Goal: Information Seeking & Learning: Learn about a topic

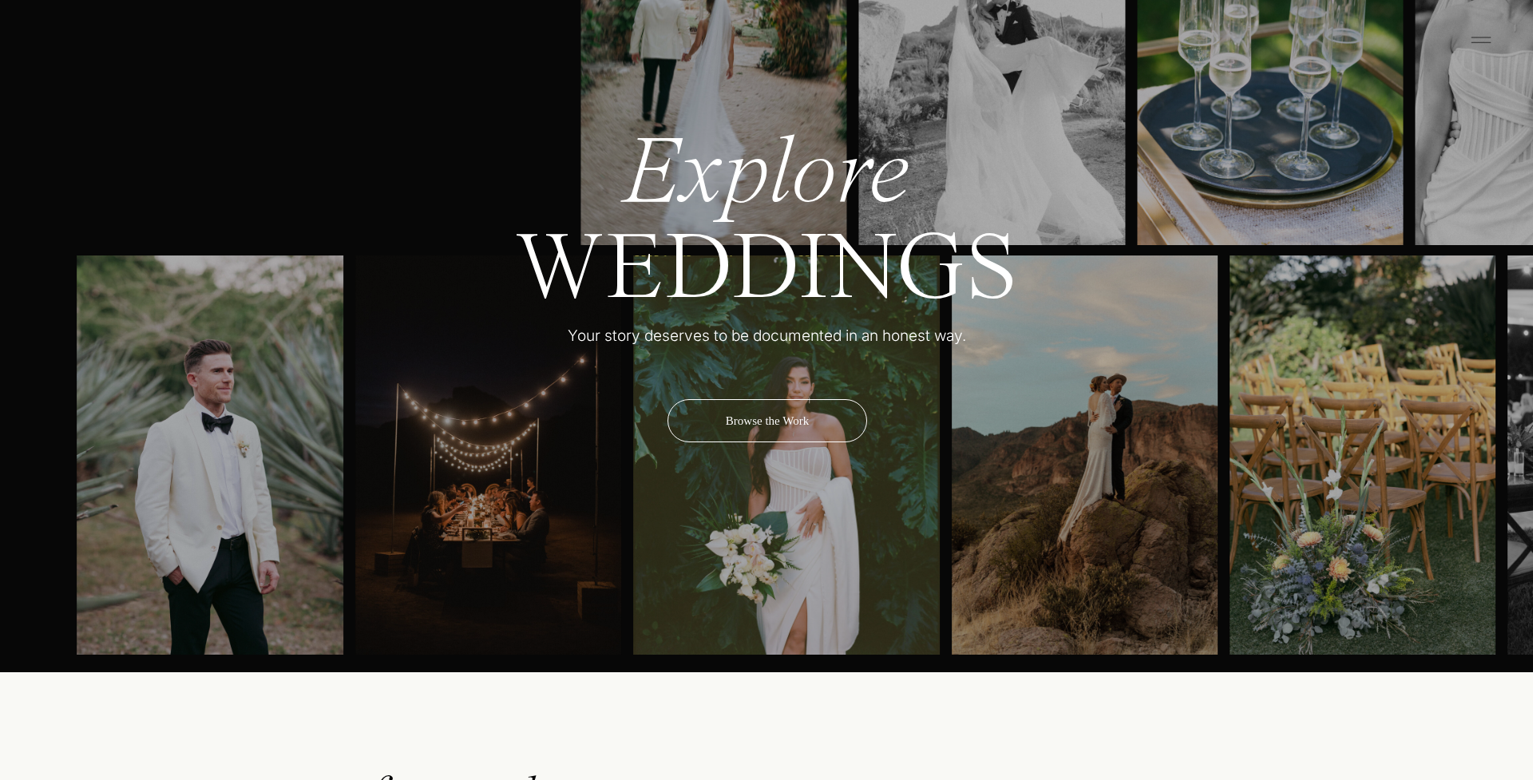
scroll to position [5301, 0]
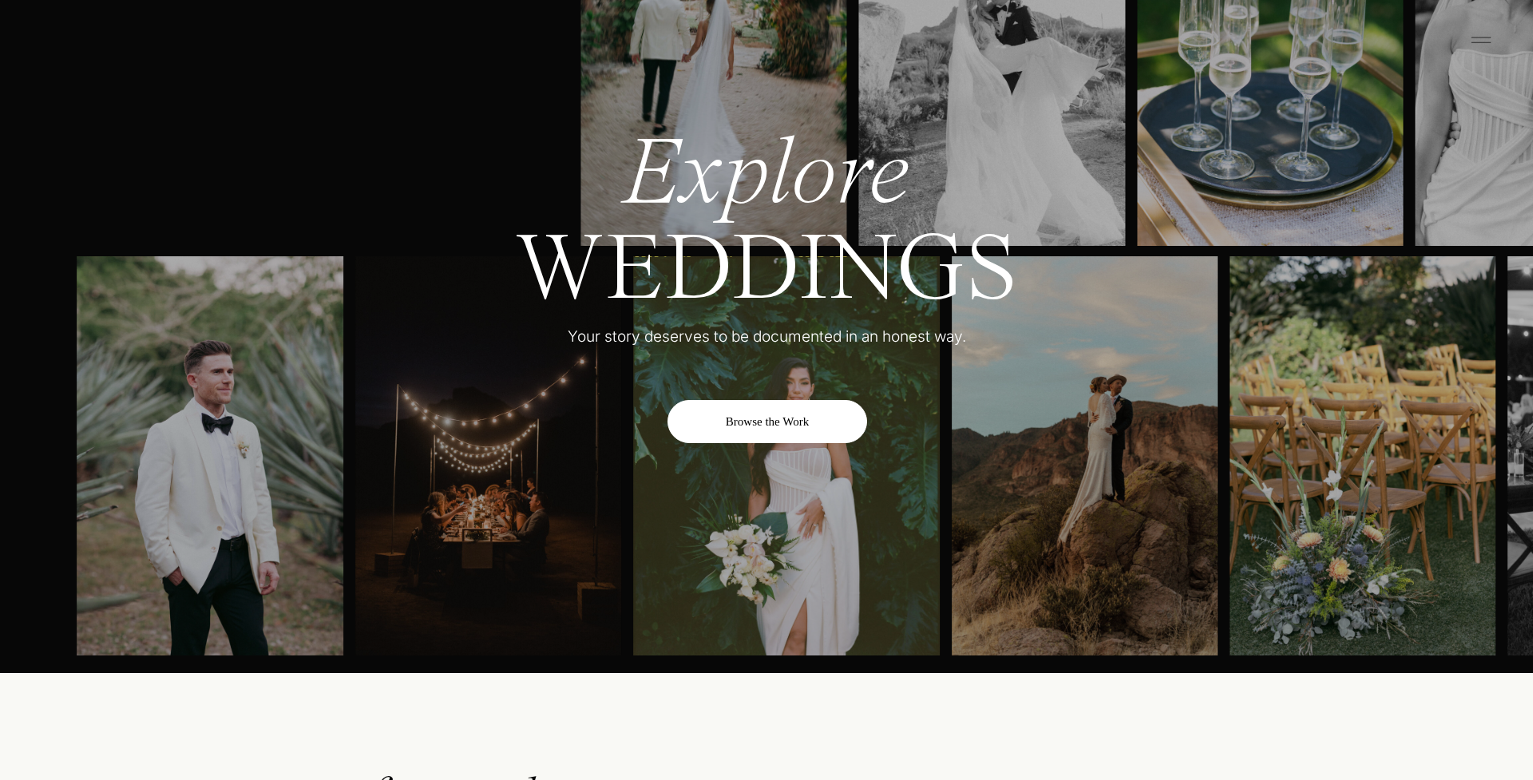
click at [806, 422] on div "Browse the Work" at bounding box center [768, 421] width 200 height 43
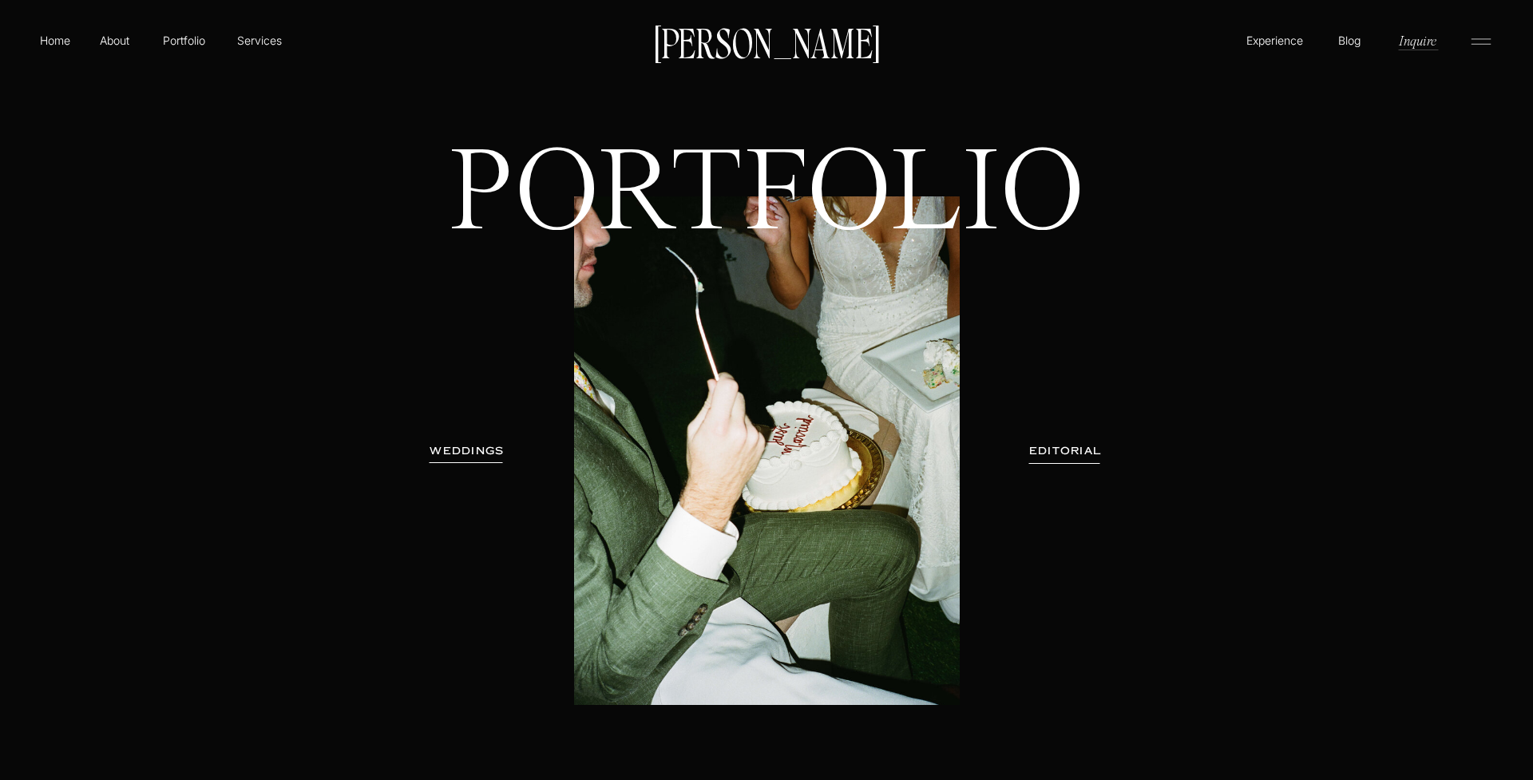
click at [453, 453] on h3 "WEDDINGS" at bounding box center [467, 451] width 101 height 16
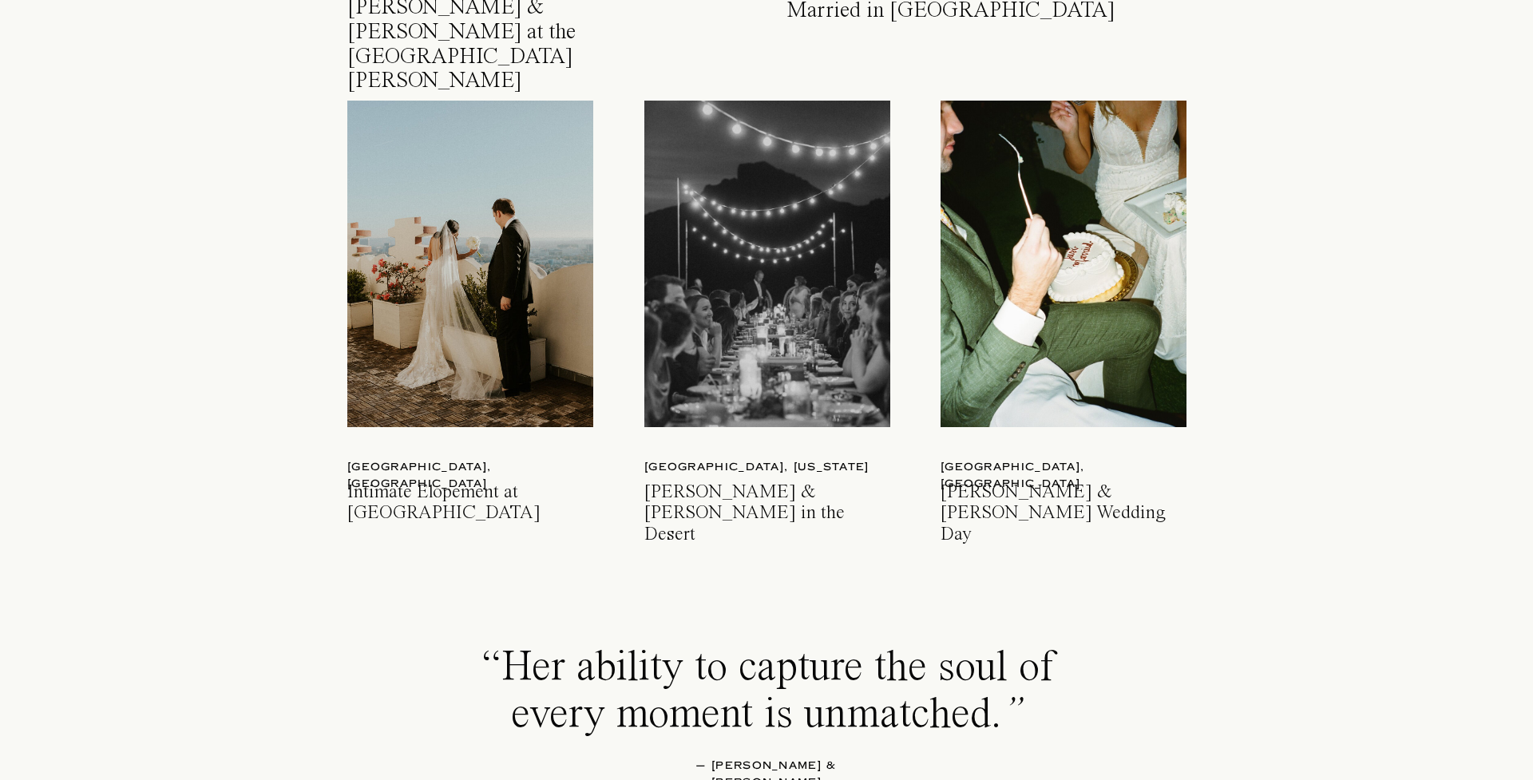
scroll to position [2315, 0]
click at [1064, 370] on div at bounding box center [1064, 264] width 246 height 327
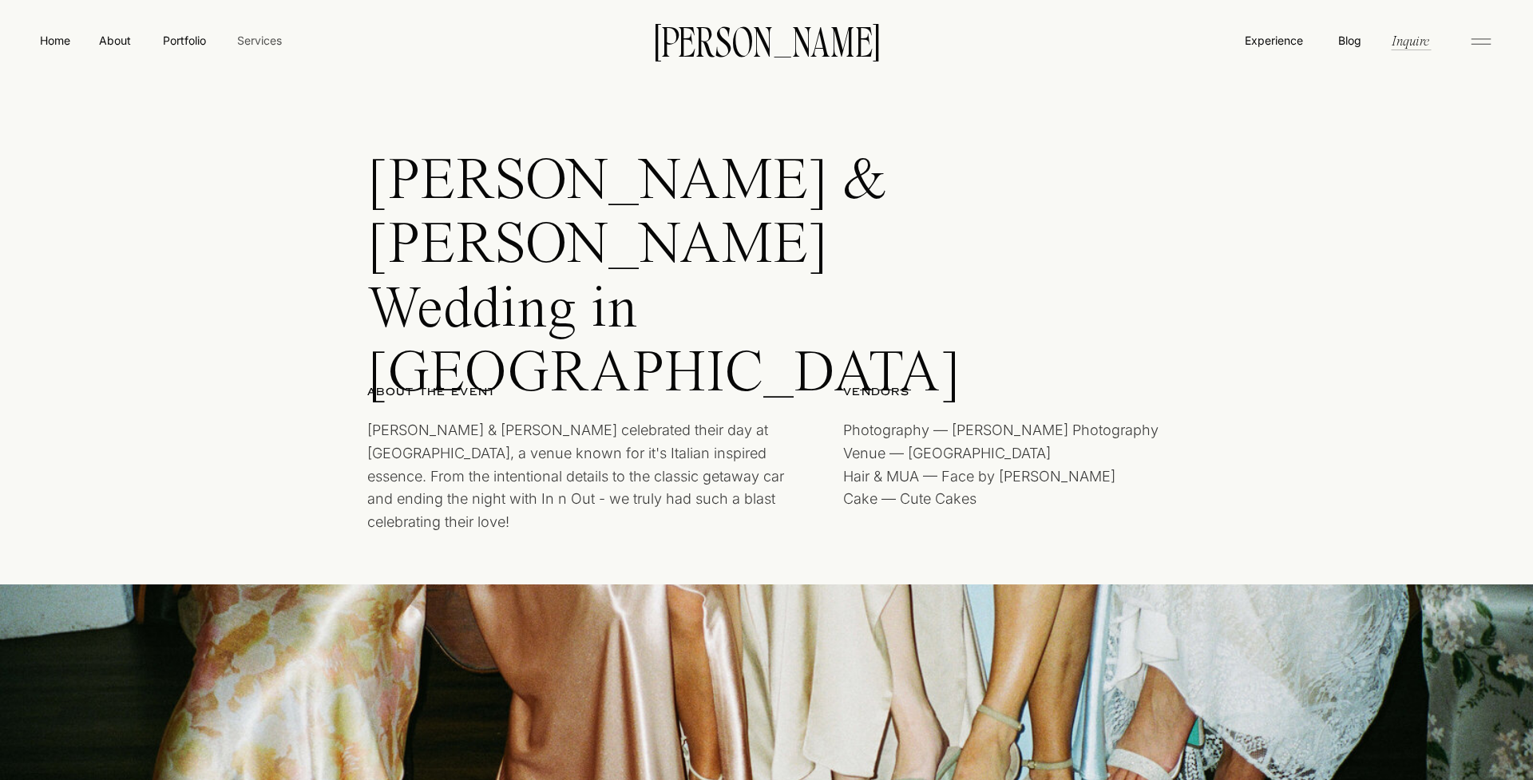
click at [267, 42] on nav "Services" at bounding box center [259, 40] width 47 height 17
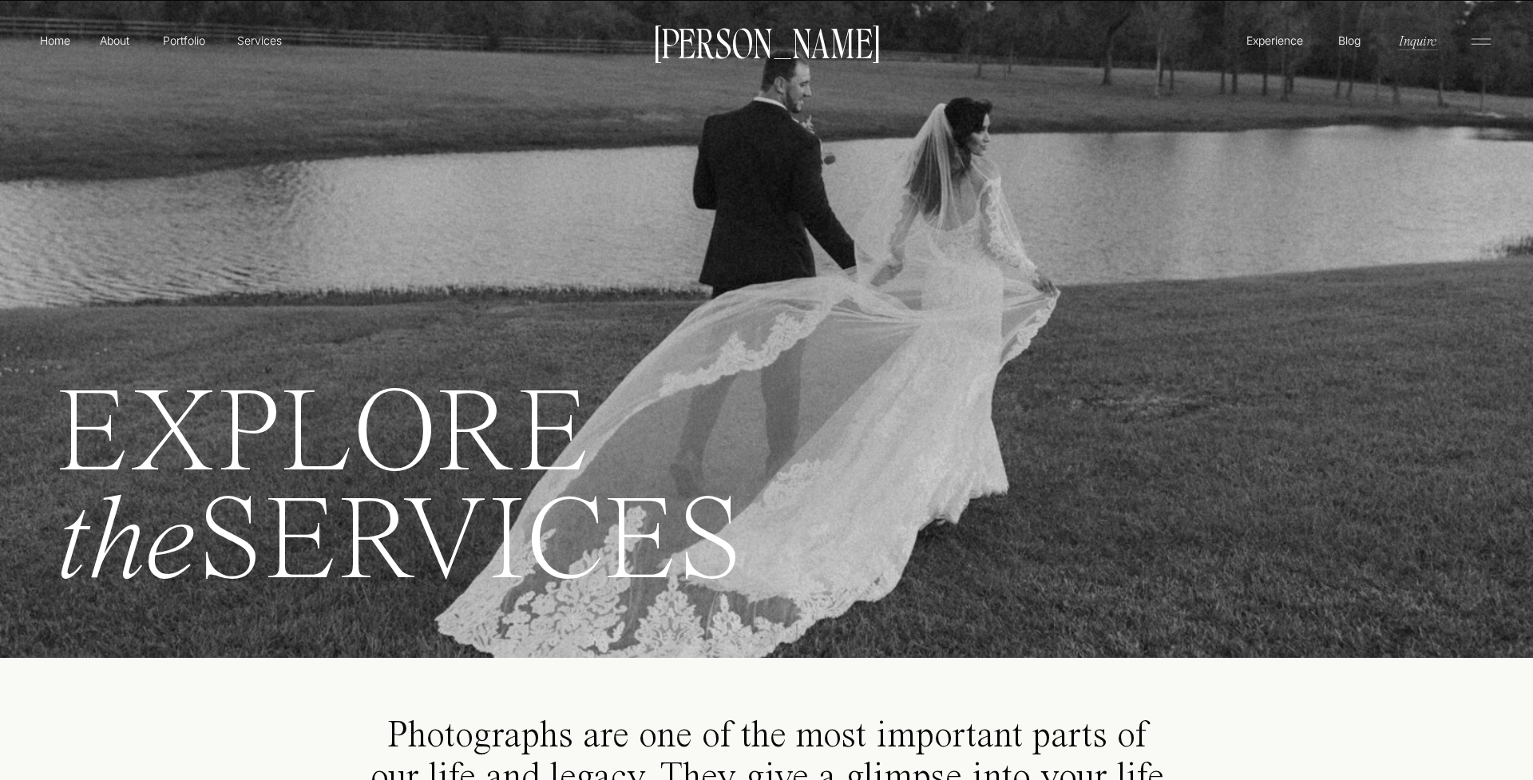
click at [1283, 38] on p "Experience" at bounding box center [1274, 40] width 61 height 17
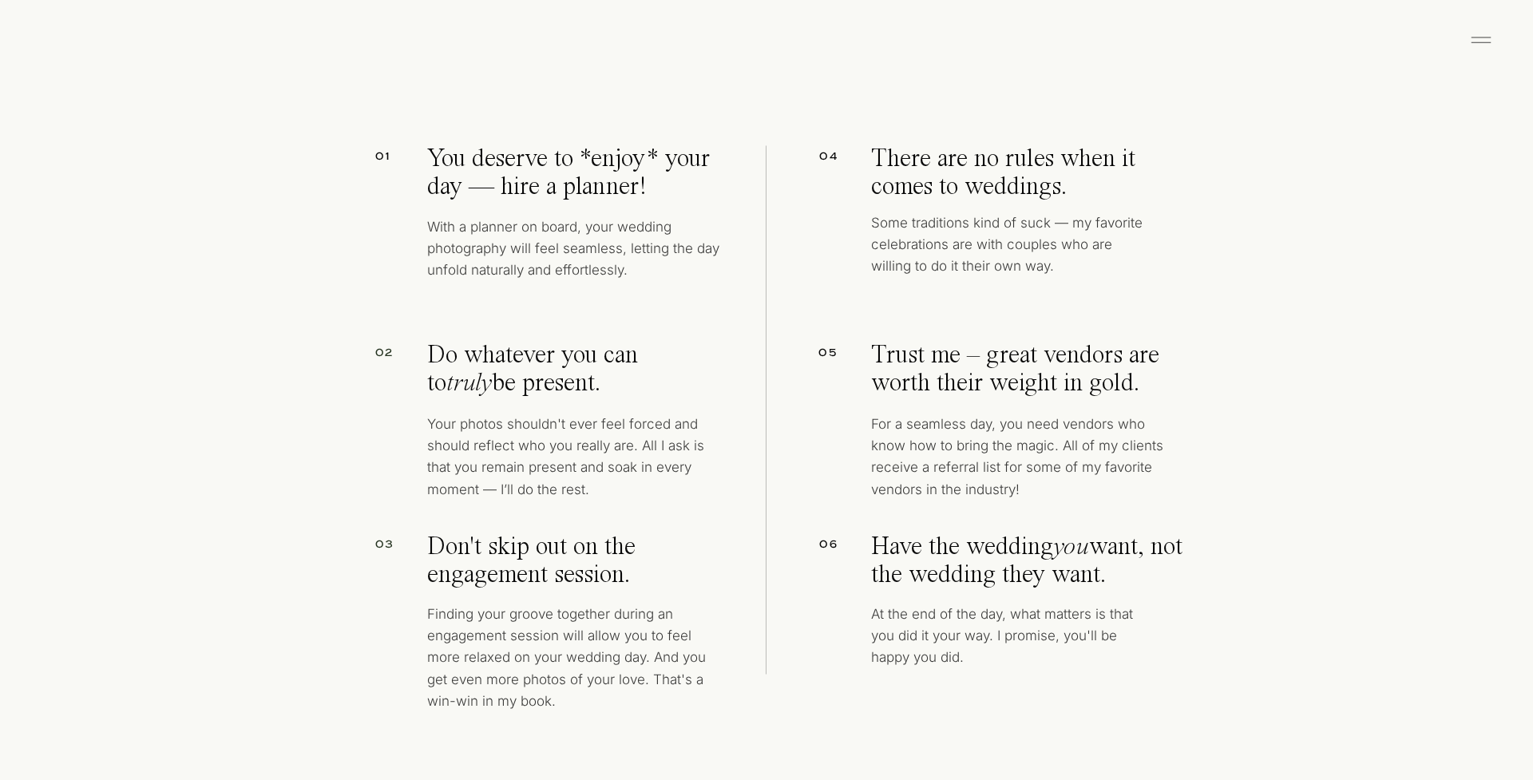
scroll to position [7275, 0]
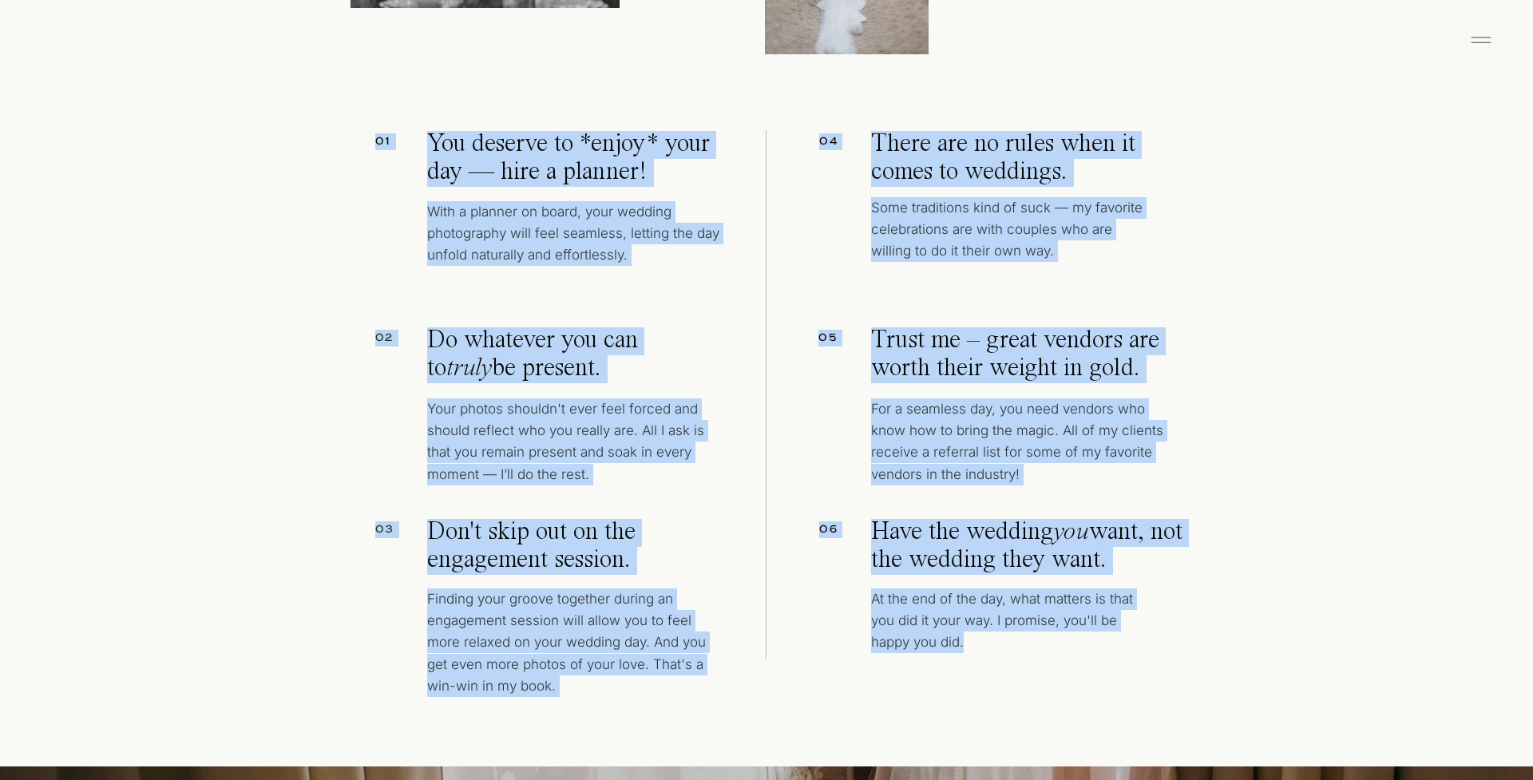
drag, startPoint x: 598, startPoint y: 247, endPoint x: 1012, endPoint y: 646, distance: 574.9
copy div "YOU SHOULD KNOW a few things I BELIEVE 01 You deserve to *enjoy* your day — hir…"
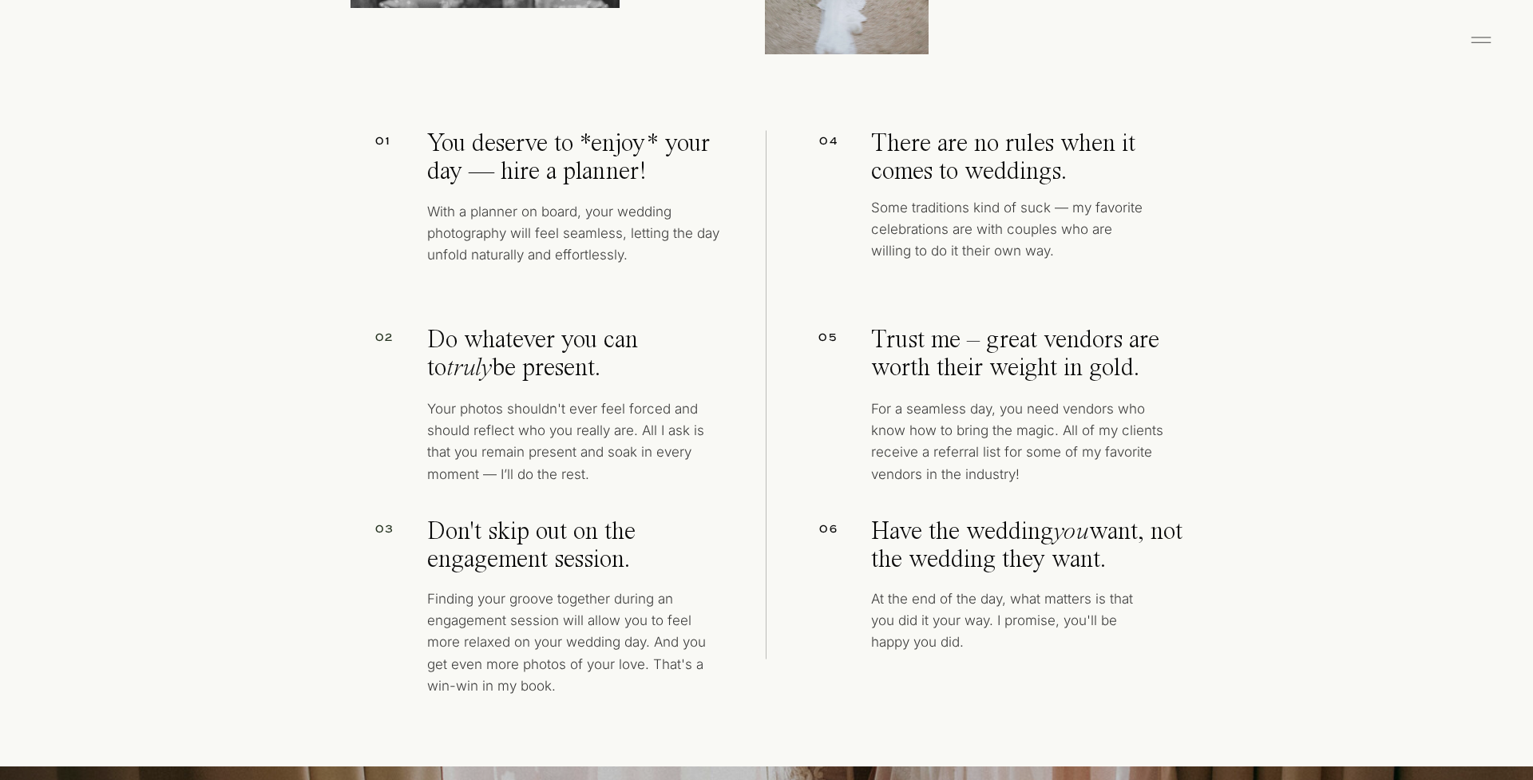
click at [1247, 536] on div at bounding box center [1150, 326] width 767 height 653
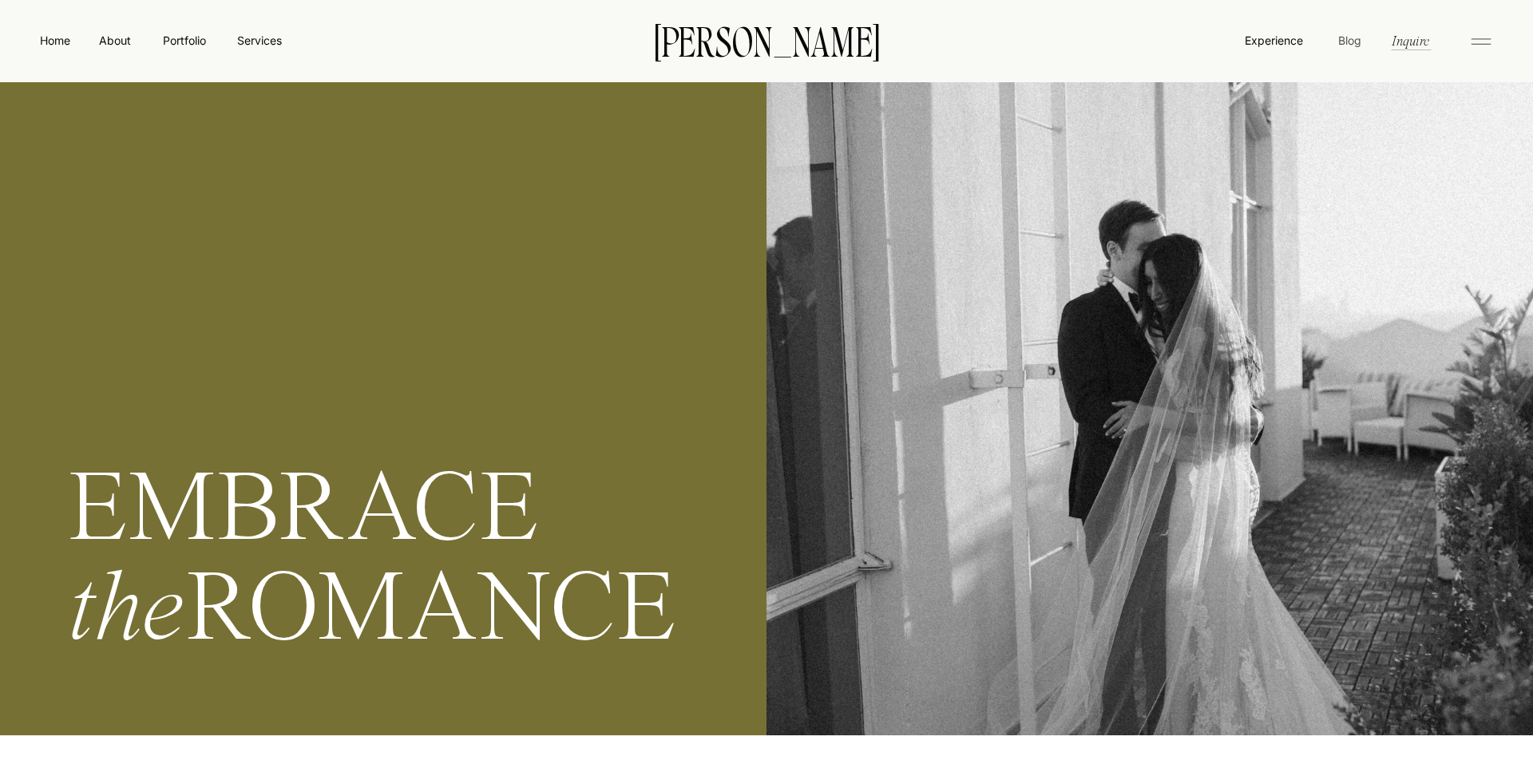
scroll to position [0, 0]
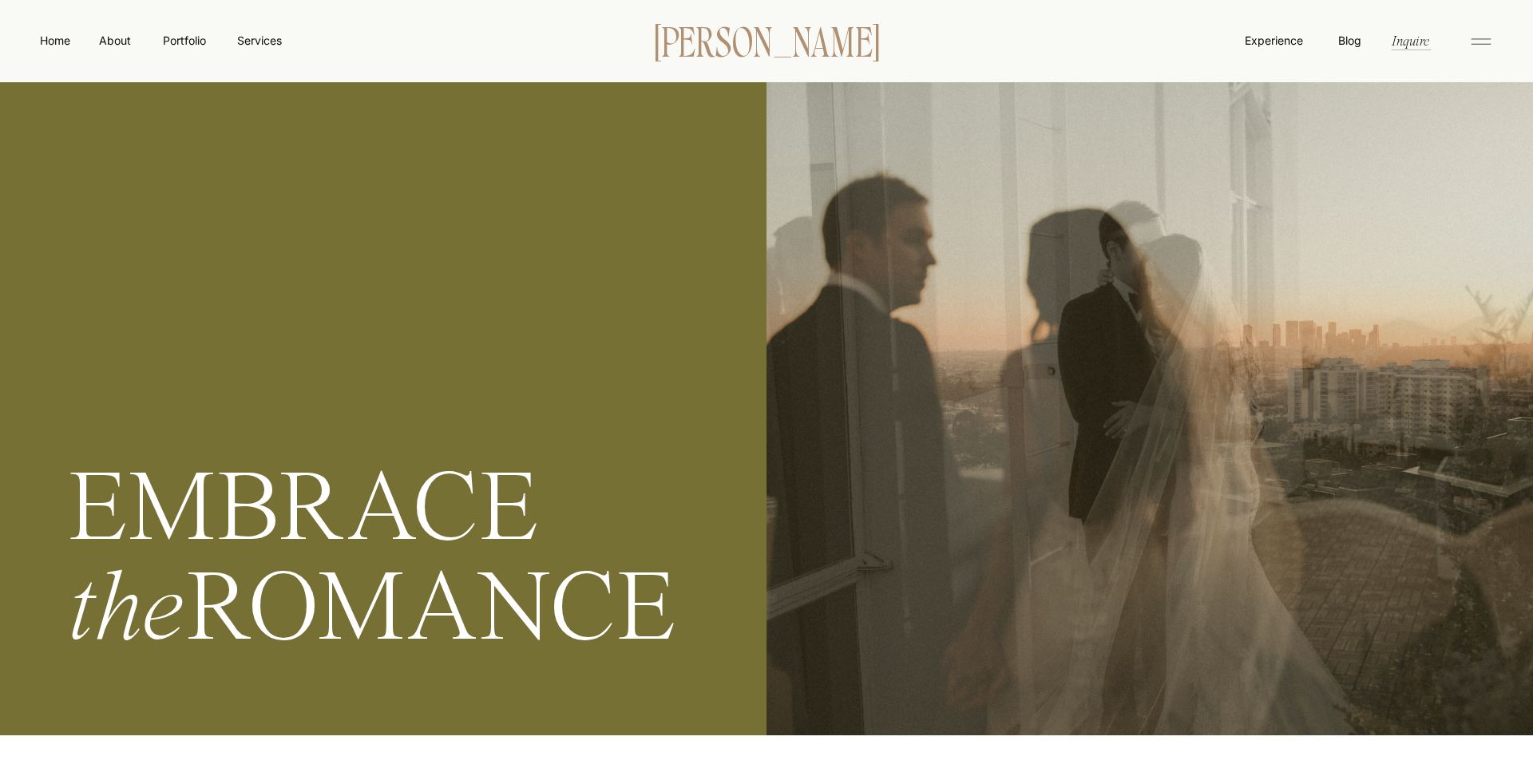
click at [679, 42] on p "[PERSON_NAME]" at bounding box center [766, 40] width 275 height 34
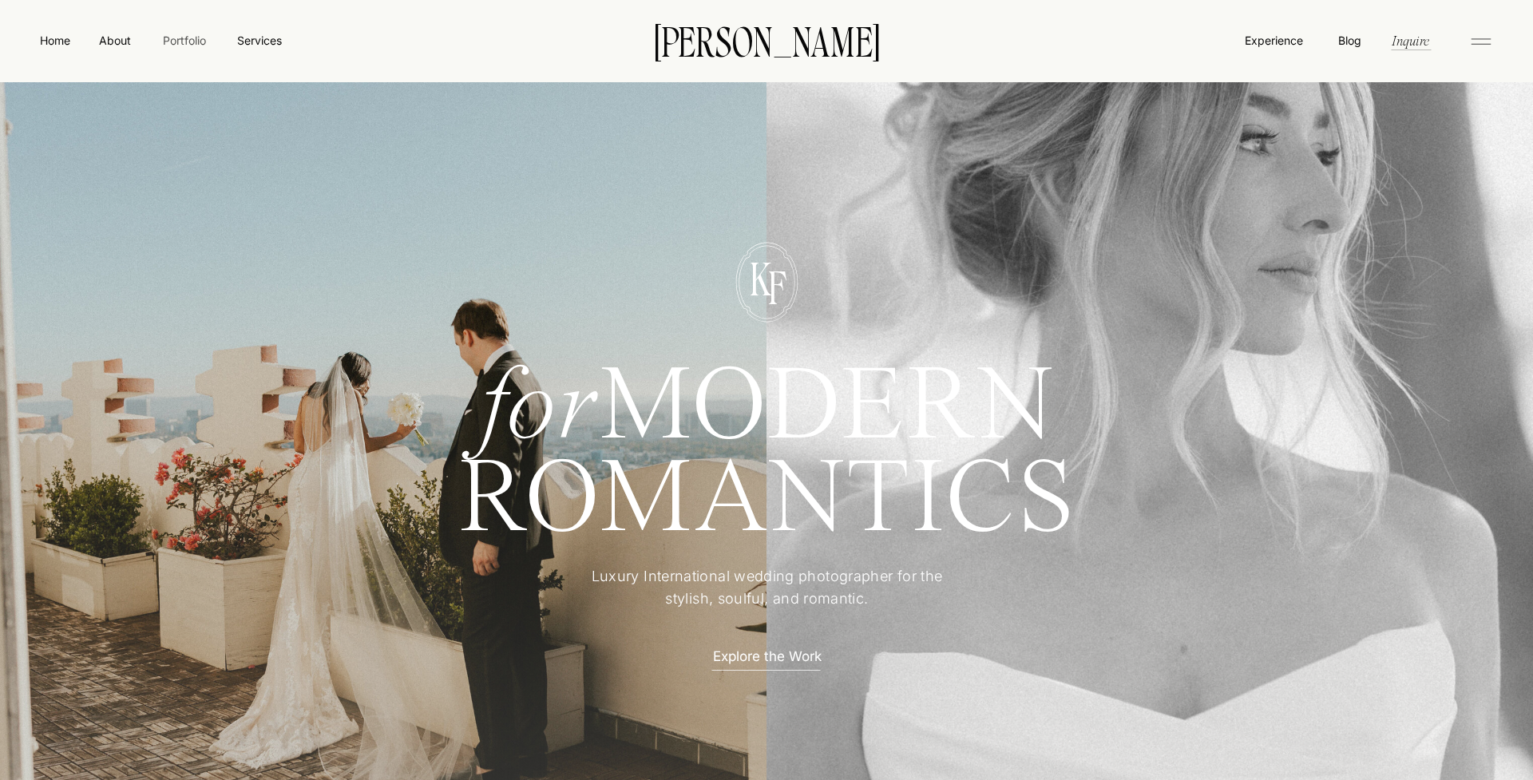
click at [192, 44] on nav "Portfolio" at bounding box center [184, 40] width 57 height 17
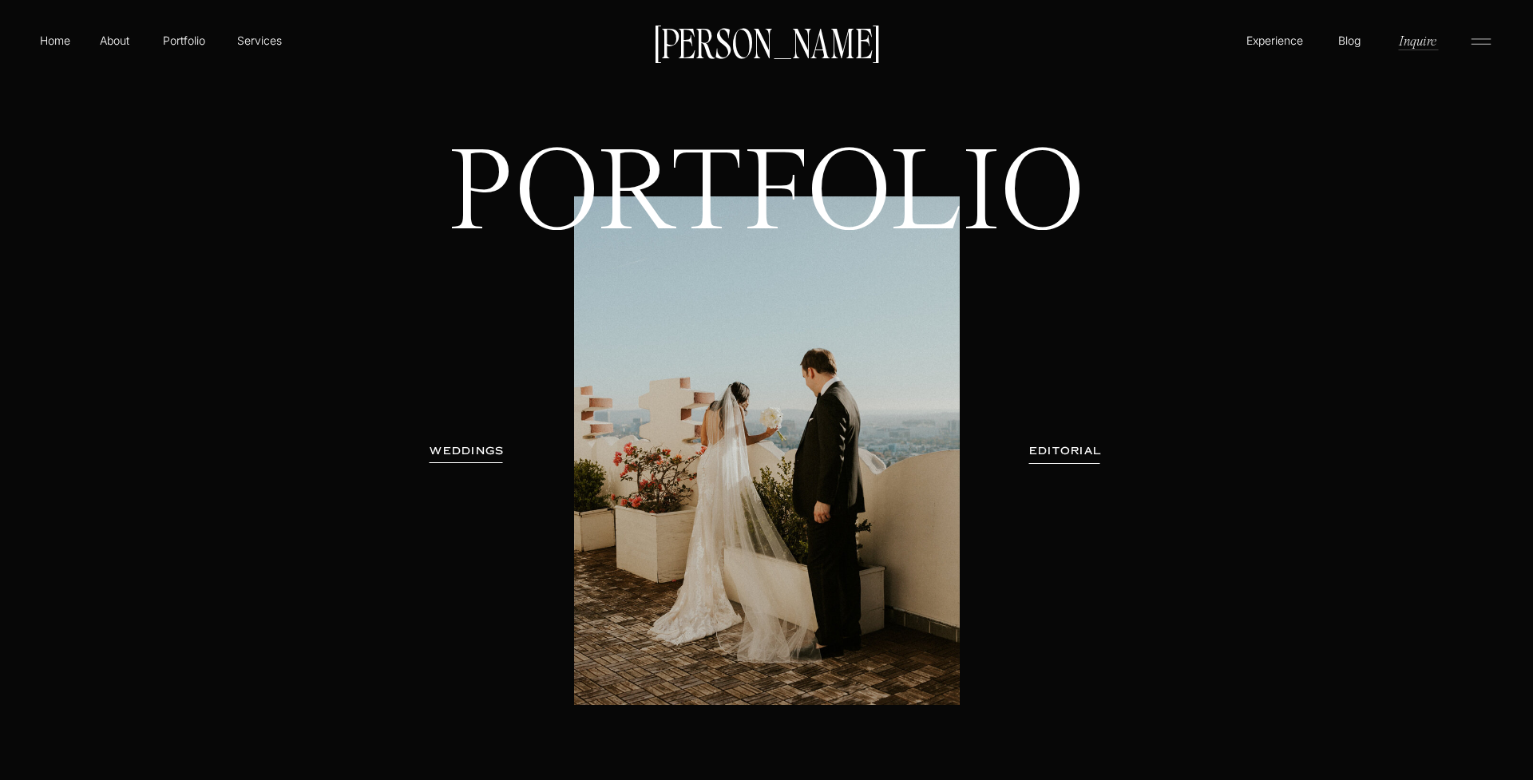
click at [437, 451] on h3 "WEDDINGS" at bounding box center [467, 451] width 101 height 16
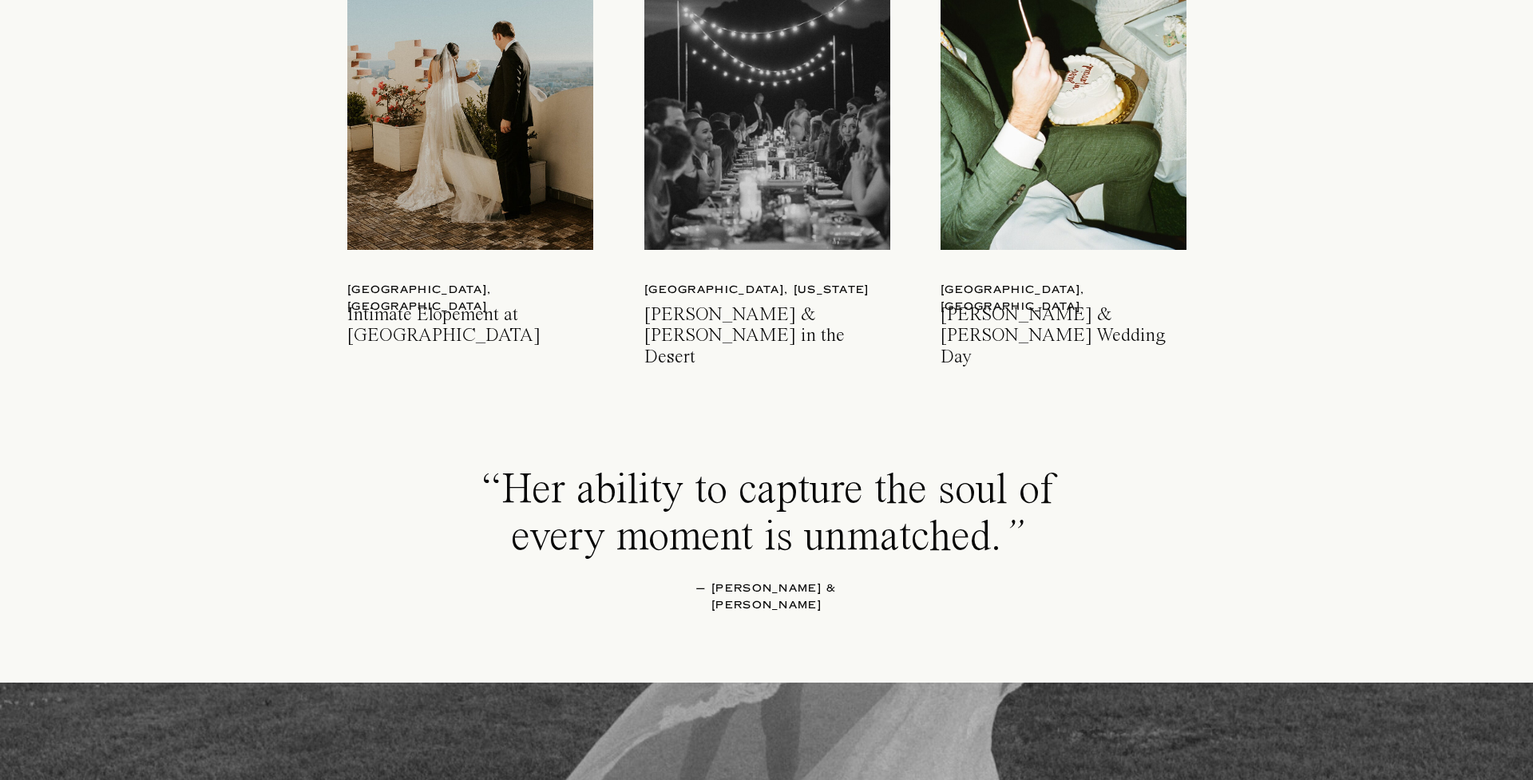
scroll to position [2496, 0]
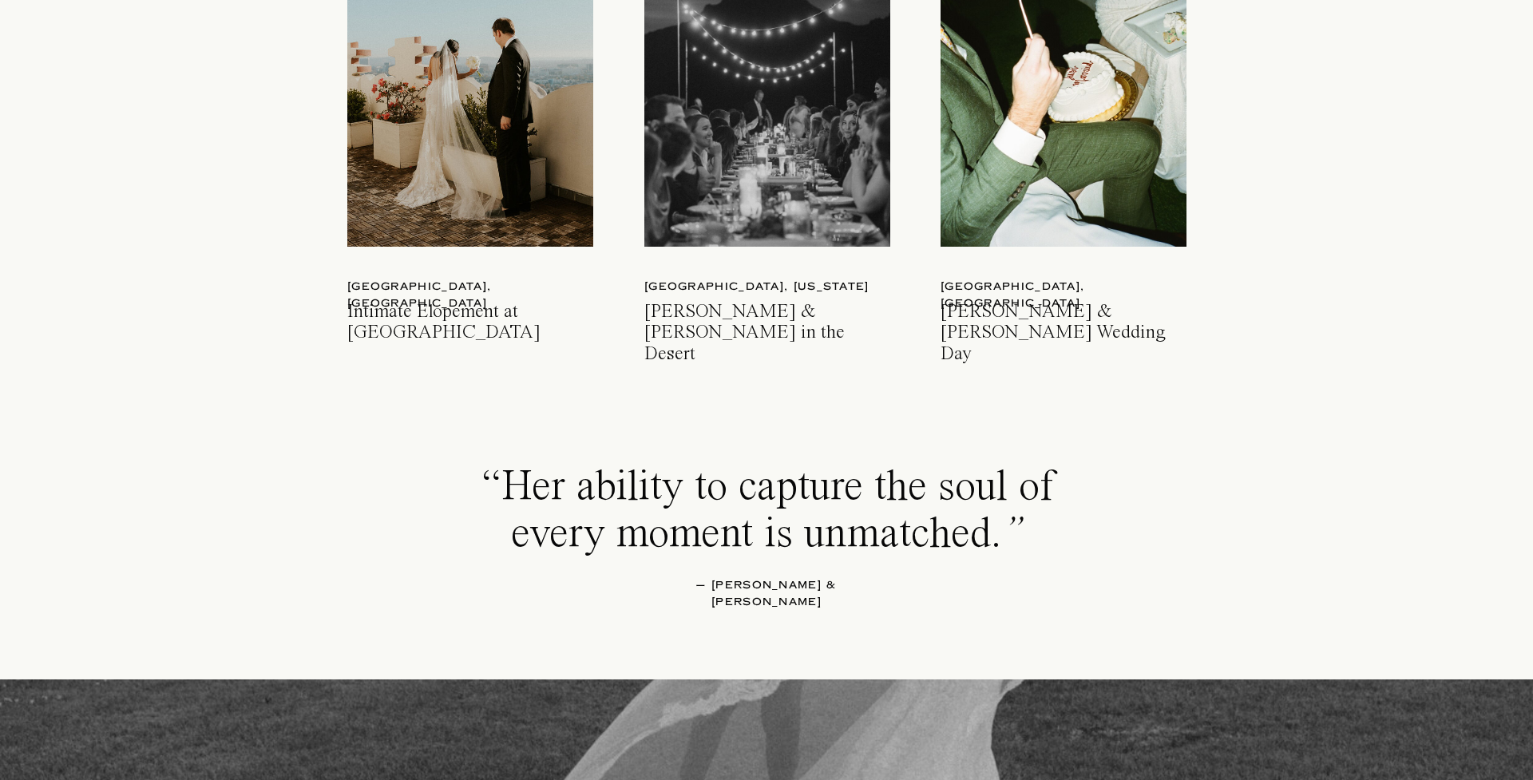
click at [736, 154] on div at bounding box center [767, 83] width 246 height 327
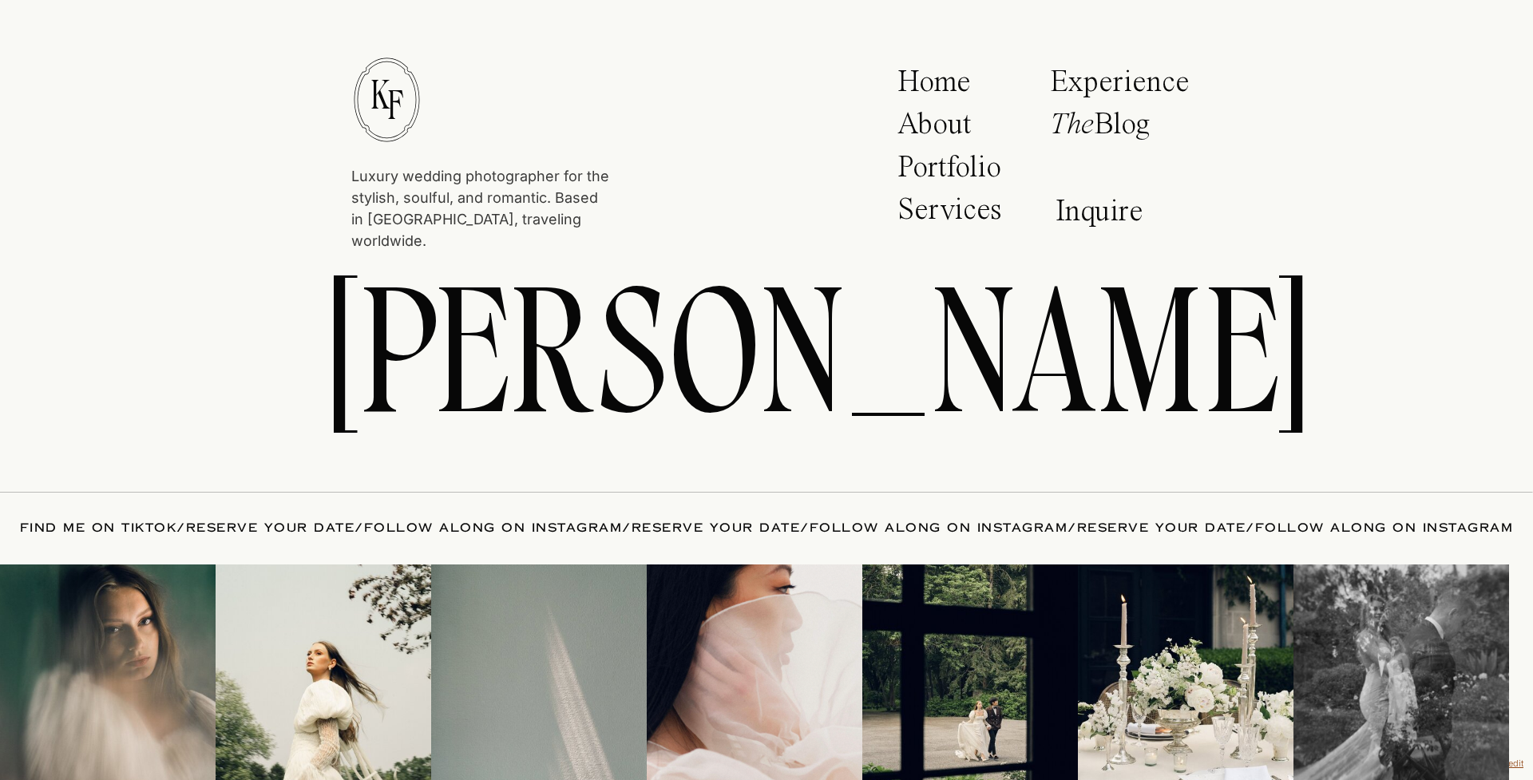
scroll to position [18472, 0]
